Goal: Manage account settings

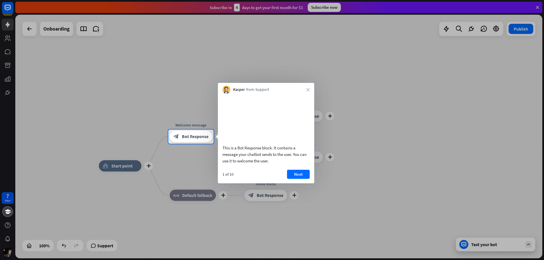
click at [293, 179] on button "Next" at bounding box center [298, 174] width 23 height 9
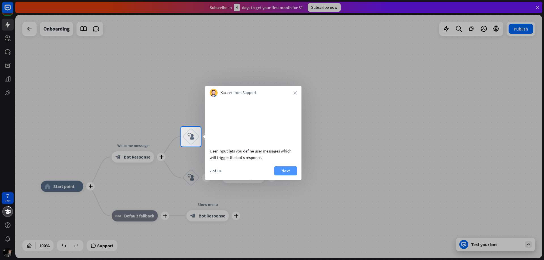
click at [288, 176] on button "Next" at bounding box center [285, 171] width 23 height 9
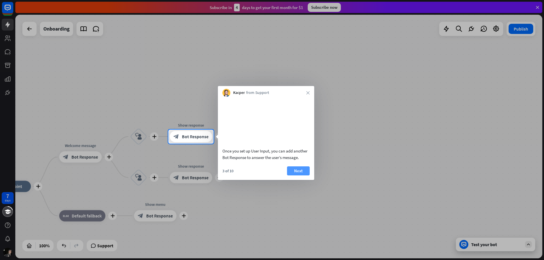
click at [300, 176] on button "Next" at bounding box center [298, 171] width 23 height 9
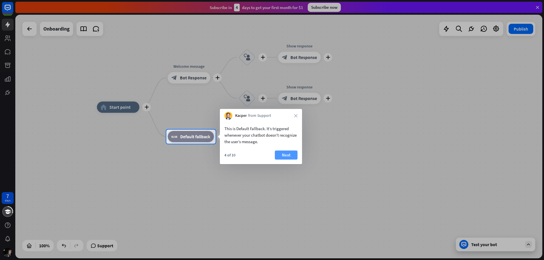
click at [287, 156] on button "Next" at bounding box center [286, 155] width 23 height 9
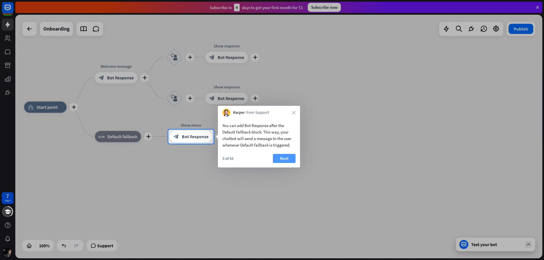
click at [282, 159] on button "Next" at bounding box center [284, 158] width 23 height 9
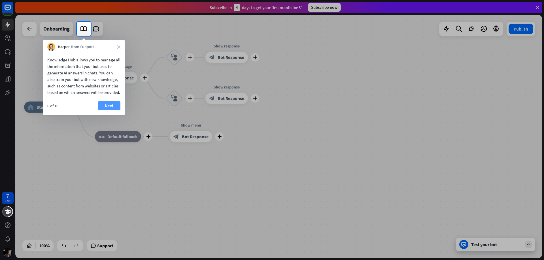
click at [108, 110] on button "Next" at bounding box center [109, 105] width 23 height 9
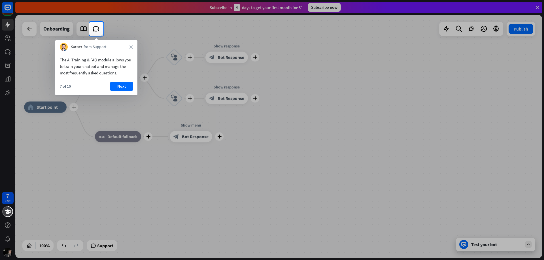
click at [119, 82] on button "Next" at bounding box center [121, 86] width 23 height 9
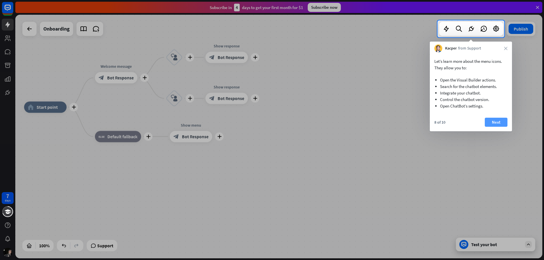
click at [496, 122] on button "Next" at bounding box center [496, 122] width 23 height 9
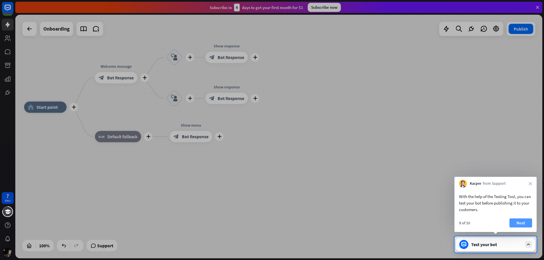
click at [518, 222] on button "Next" at bounding box center [520, 223] width 23 height 9
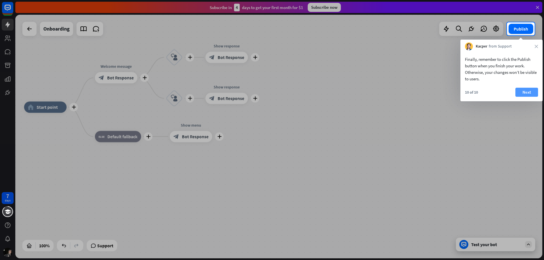
click at [532, 95] on button "Next" at bounding box center [526, 92] width 23 height 9
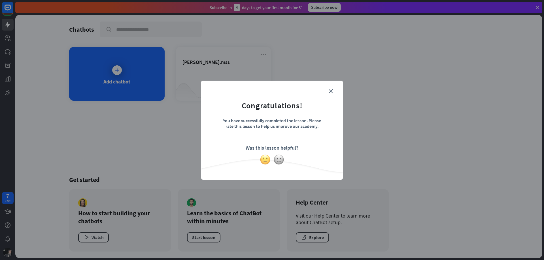
drag, startPoint x: 265, startPoint y: 159, endPoint x: 268, endPoint y: 159, distance: 3.7
click at [266, 159] on img at bounding box center [265, 159] width 11 height 11
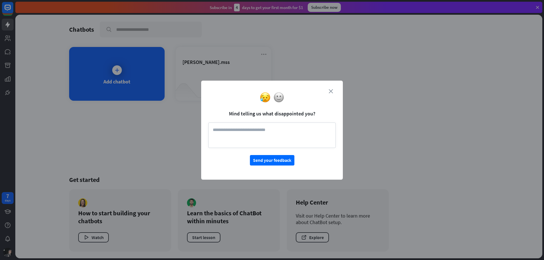
click at [331, 90] on icon "close" at bounding box center [331, 91] width 4 height 4
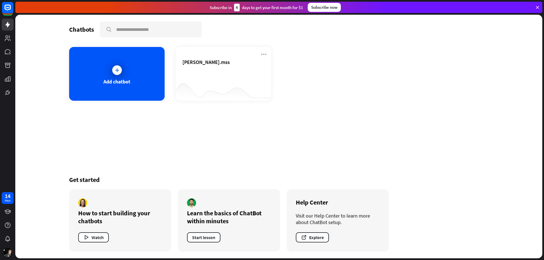
click at [323, 8] on div "Subscribe now" at bounding box center [324, 7] width 33 height 9
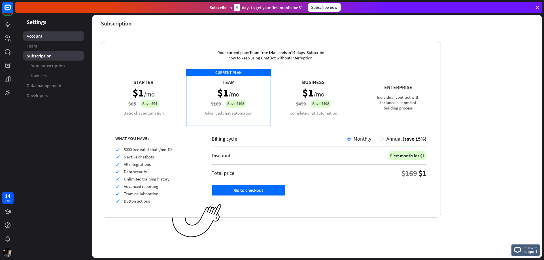
click at [27, 36] on span "Account" at bounding box center [35, 36] width 16 height 6
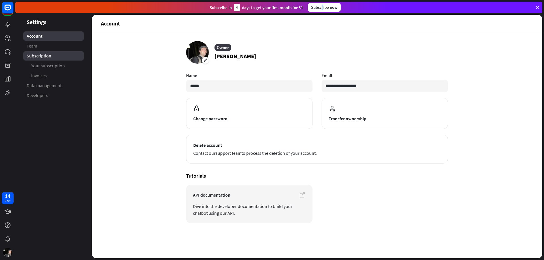
click at [36, 56] on span "Subscription" at bounding box center [39, 56] width 25 height 6
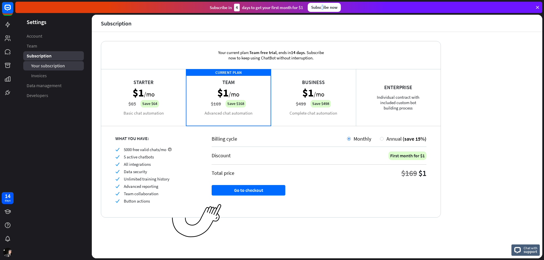
click at [36, 68] on span "Your subscription" at bounding box center [48, 66] width 34 height 6
click at [36, 79] on link "Invoices" at bounding box center [53, 75] width 61 height 9
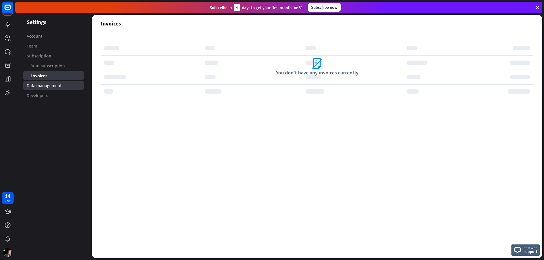
click at [35, 87] on span "Data management" at bounding box center [44, 86] width 35 height 6
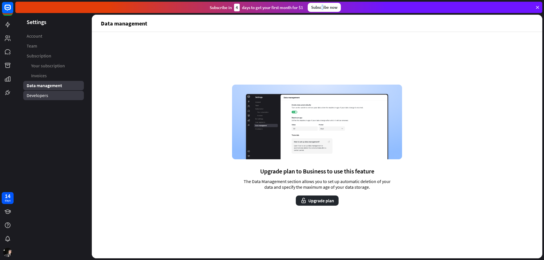
click at [34, 98] on span "Developers" at bounding box center [38, 96] width 22 height 6
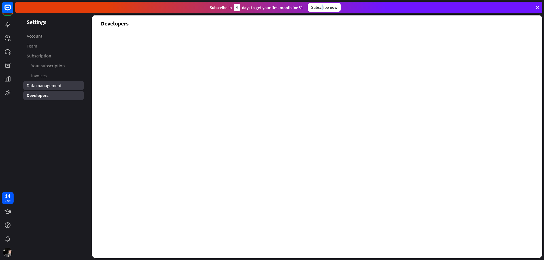
click at [40, 82] on link "Data management" at bounding box center [53, 85] width 61 height 9
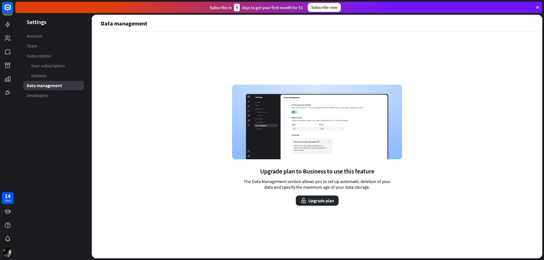
drag, startPoint x: 31, startPoint y: 24, endPoint x: 27, endPoint y: 22, distance: 4.1
click at [31, 24] on header "Settings" at bounding box center [53, 22] width 76 height 8
click at [8, 24] on icon at bounding box center [7, 25] width 5 height 6
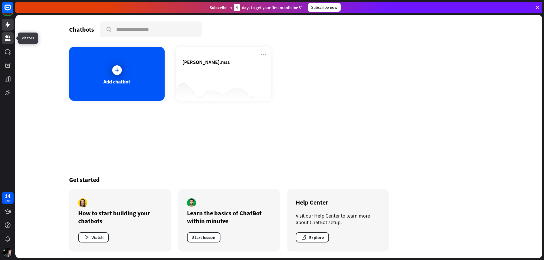
click at [7, 34] on link at bounding box center [8, 38] width 12 height 12
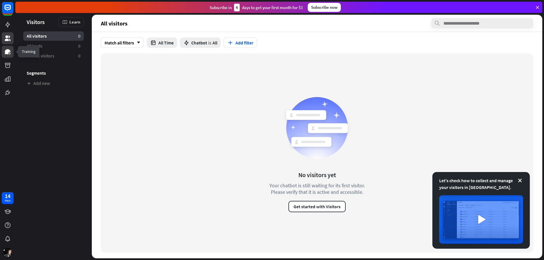
click at [8, 51] on icon at bounding box center [8, 51] width 6 height 5
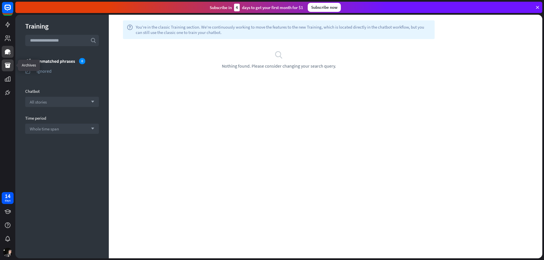
click at [8, 62] on icon at bounding box center [7, 65] width 7 height 7
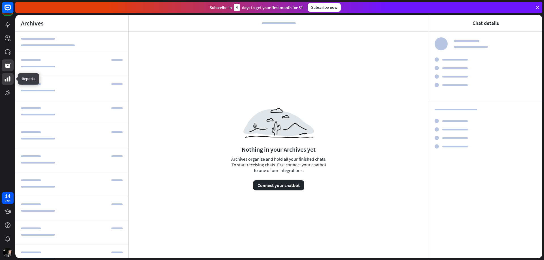
click at [7, 78] on icon at bounding box center [7, 79] width 7 height 7
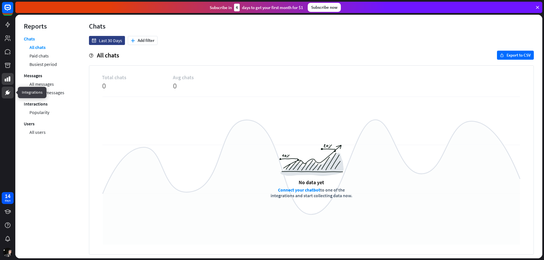
click at [7, 91] on icon at bounding box center [8, 93] width 4 height 4
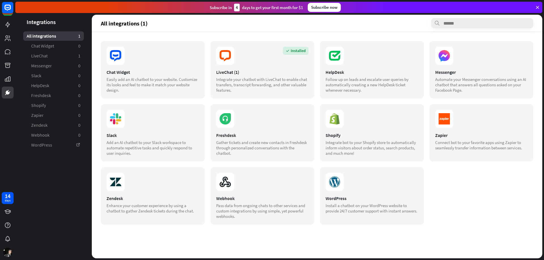
click at [496, 229] on div "Chat Widget Easily add an AI chatbot to your website. Customize its looks and f…" at bounding box center [317, 145] width 450 height 227
click at [7, 201] on div "days" at bounding box center [8, 201] width 6 height 4
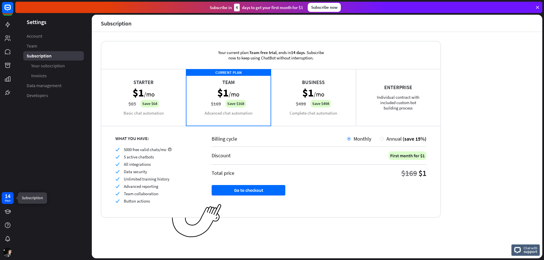
click at [7, 201] on div "days" at bounding box center [8, 201] width 6 height 4
click at [9, 9] on icon at bounding box center [7, 7] width 7 height 7
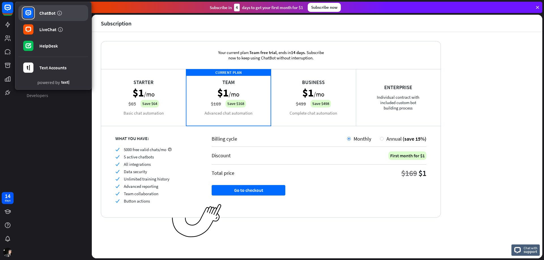
click at [38, 13] on link "ChatBot" at bounding box center [53, 13] width 70 height 16
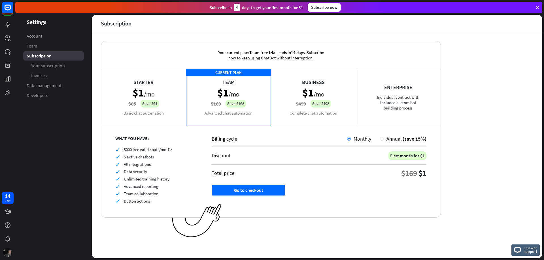
click at [8, 253] on img at bounding box center [7, 252] width 9 height 9
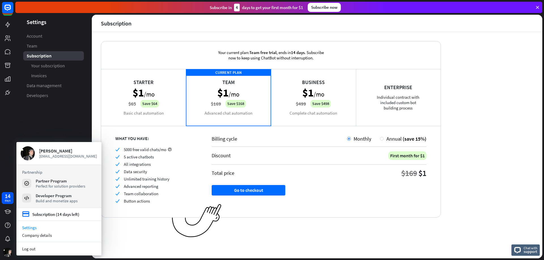
click at [31, 228] on link "Settings" at bounding box center [58, 228] width 85 height 8
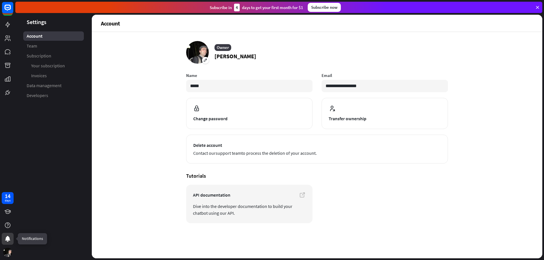
click at [7, 240] on icon at bounding box center [7, 239] width 5 height 6
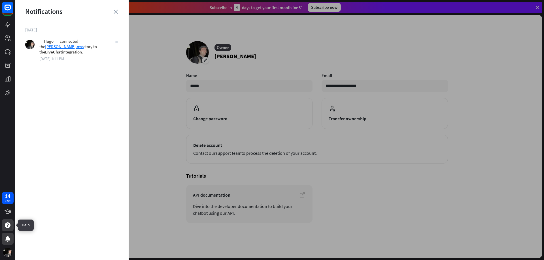
click at [5, 221] on div at bounding box center [8, 225] width 12 height 12
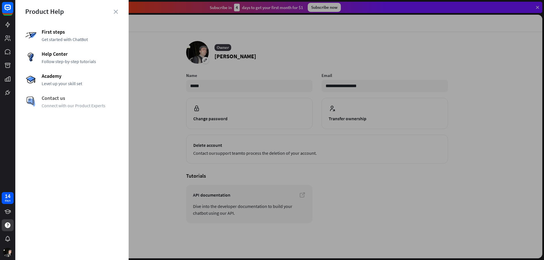
click at [99, 101] on span "Contact us" at bounding box center [80, 98] width 77 height 7
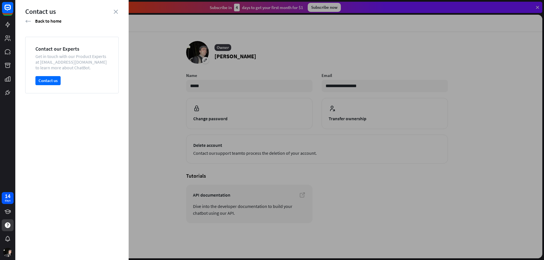
click at [58, 65] on div "Get in touch with our Product Experts at [EMAIL_ADDRESS][DOMAIN_NAME] to learn …" at bounding box center [71, 62] width 73 height 17
click at [54, 54] on div "Get in touch with our Product Experts at [EMAIL_ADDRESS][DOMAIN_NAME] to learn …" at bounding box center [71, 62] width 73 height 17
click at [44, 50] on div "Contact our Experts" at bounding box center [71, 49] width 73 height 7
click at [41, 67] on div "Get in touch with our Product Experts at [EMAIL_ADDRESS][DOMAIN_NAME] to learn …" at bounding box center [71, 62] width 73 height 17
click at [44, 82] on button "Contact us" at bounding box center [47, 80] width 25 height 9
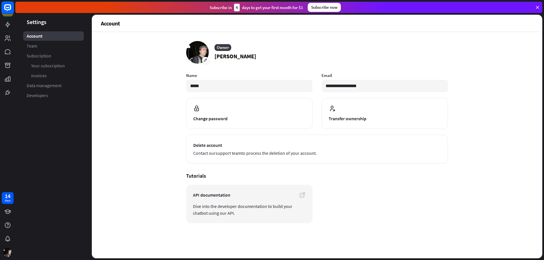
click at [9, 9] on icon at bounding box center [7, 7] width 7 height 7
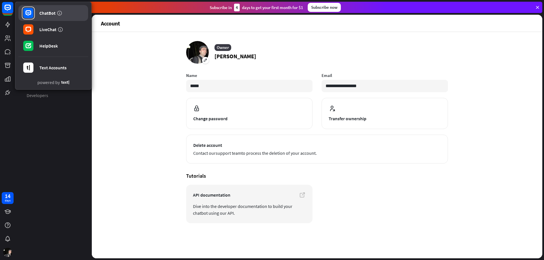
click at [44, 13] on div "ChatBot" at bounding box center [47, 13] width 16 height 6
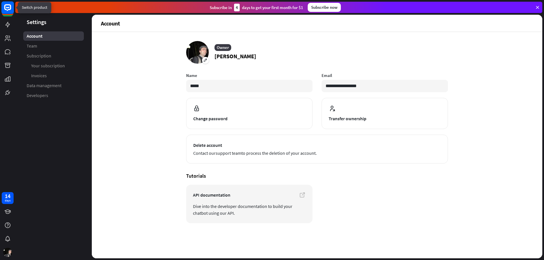
click at [7, 10] on icon at bounding box center [7, 7] width 7 height 7
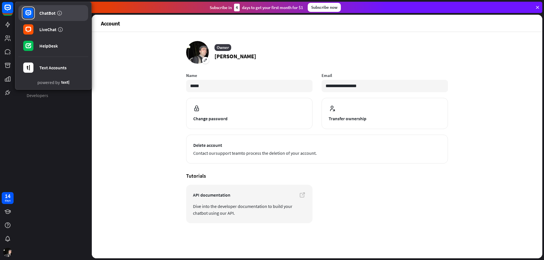
click at [25, 11] on rect at bounding box center [28, 13] width 10 height 10
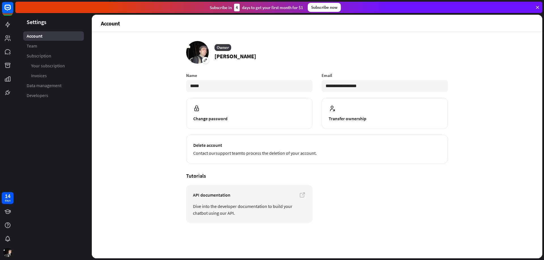
click at [173, 57] on div "**********" at bounding box center [317, 145] width 450 height 227
click at [539, 6] on icon at bounding box center [537, 7] width 5 height 5
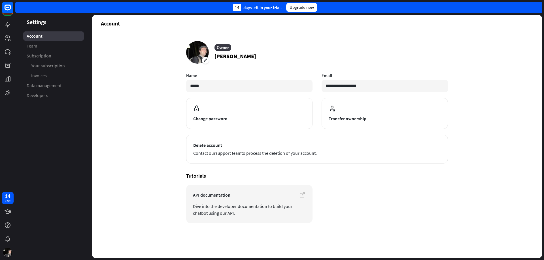
click at [35, 61] on li "Subscription Your subscription Invoices" at bounding box center [53, 65] width 61 height 29
click at [11, 25] on link at bounding box center [8, 25] width 12 height 12
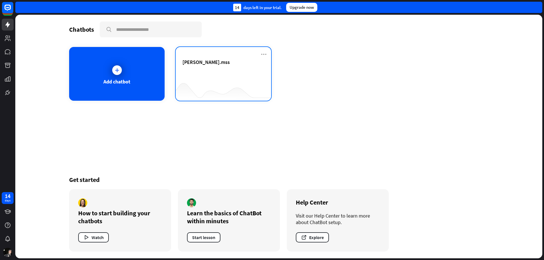
click at [219, 75] on div "[PERSON_NAME].mss" at bounding box center [223, 69] width 82 height 20
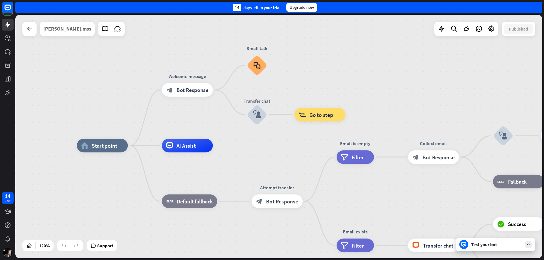
click at [63, 30] on div "[PERSON_NAME].mss" at bounding box center [67, 29] width 48 height 14
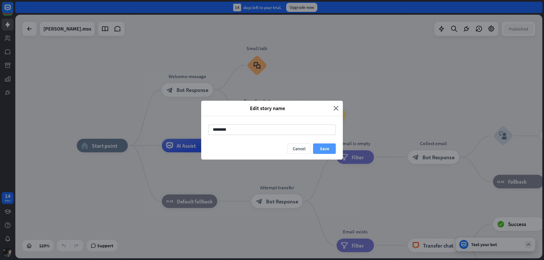
type input "********"
click at [328, 148] on button "Save" at bounding box center [324, 149] width 23 height 10
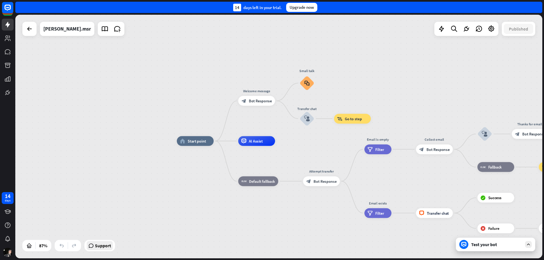
click at [101, 248] on span "Support" at bounding box center [103, 245] width 16 height 9
click at [385, 93] on div "home_2 Start point Welcome message block_bot_response Bot Response Small talk b…" at bounding box center [278, 137] width 527 height 244
click at [375, 88] on div "home_2 Start point Welcome message block_bot_response Bot Response Small talk b…" at bounding box center [278, 137] width 527 height 244
